Goal: Task Accomplishment & Management: Manage account settings

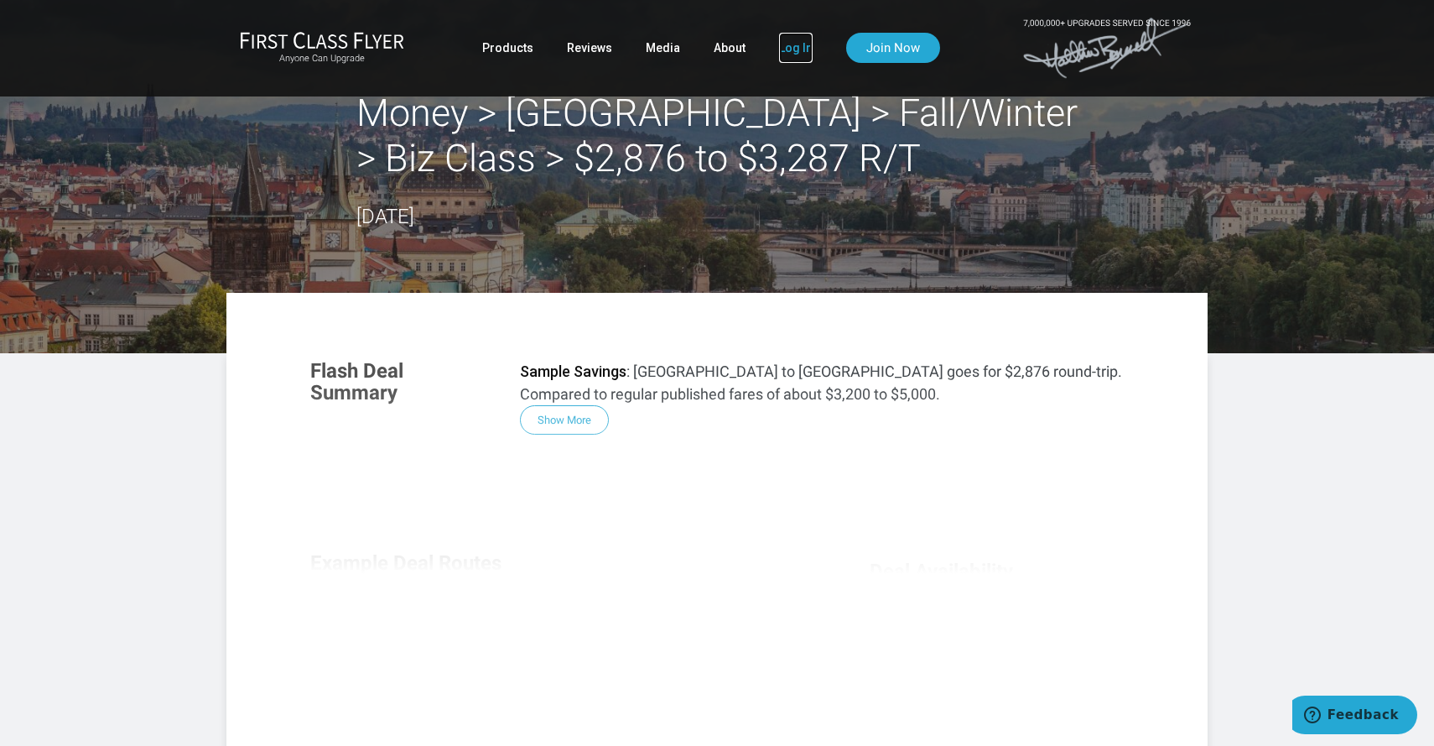
click at [785, 46] on link "Log In" at bounding box center [796, 48] width 34 height 30
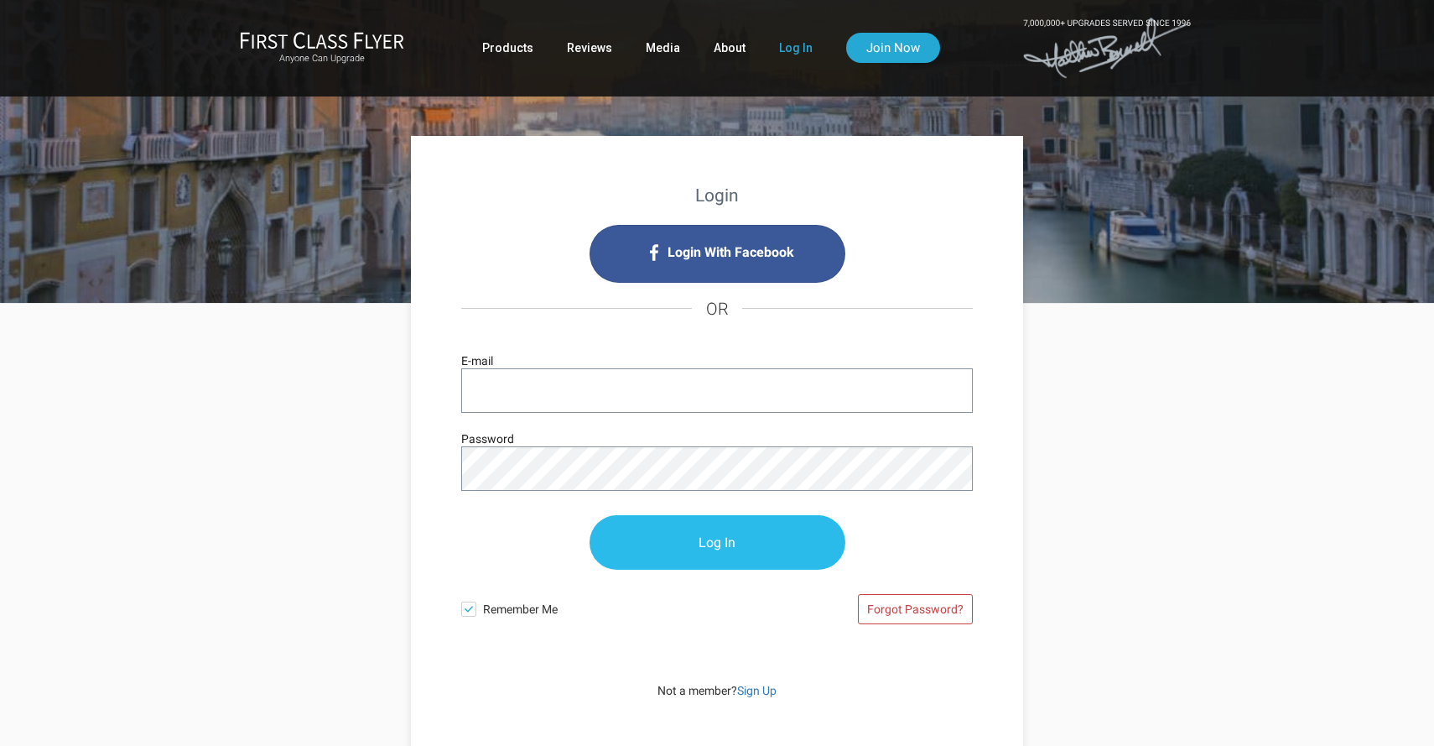
type input "[EMAIL_ADDRESS][DOMAIN_NAME]"
click at [726, 540] on input "Log In" at bounding box center [718, 543] width 256 height 55
